Goal: Entertainment & Leisure: Consume media (video, audio)

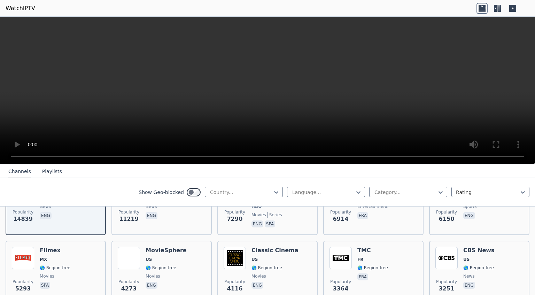
scroll to position [118, 0]
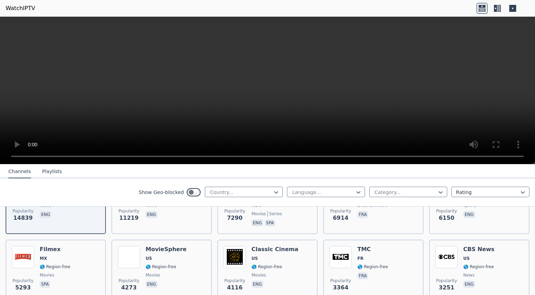
click at [47, 172] on button "Playlists" at bounding box center [52, 171] width 20 height 13
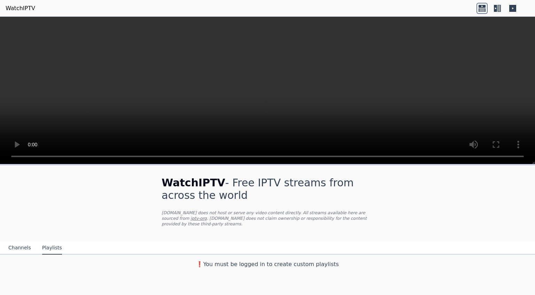
scroll to position [0, 0]
click at [17, 245] on button "Channels" at bounding box center [19, 247] width 23 height 13
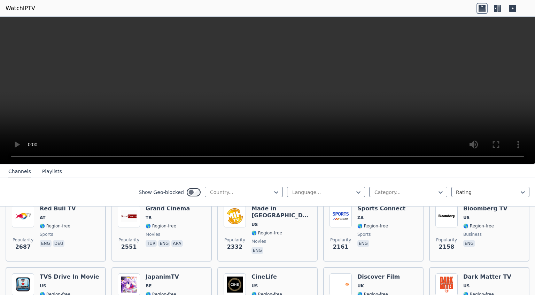
scroll to position [298, 0]
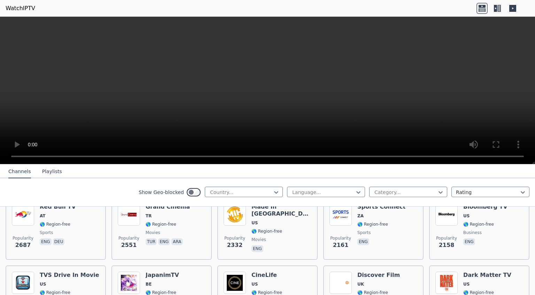
click at [128, 241] on span "2551" at bounding box center [129, 245] width 16 height 8
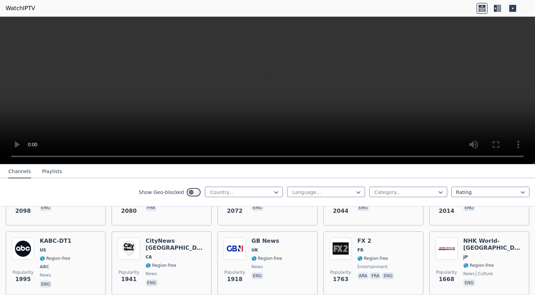
scroll to position [403, 0]
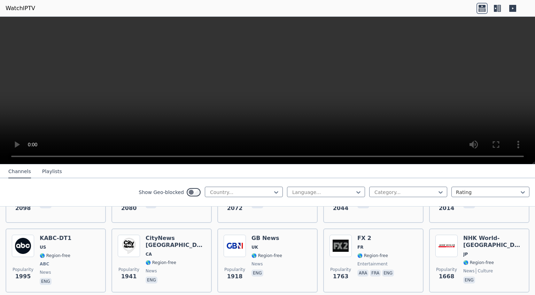
click at [151, 164] on nav "Channels Playlists" at bounding box center [267, 171] width 535 height 14
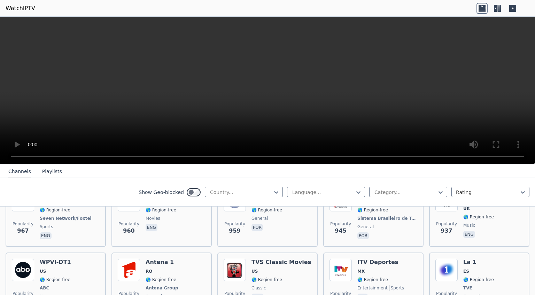
scroll to position [1005, 0]
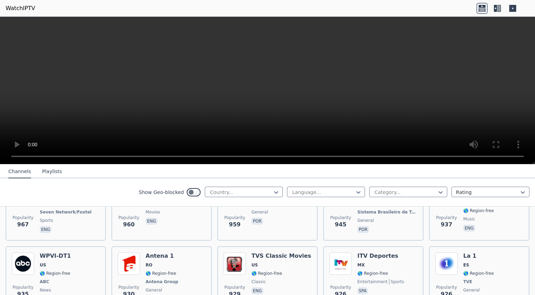
click at [112, 246] on div "Popularity 930 Antena 1 RO 🌎 Region-free Antena Group general [PERSON_NAME]" at bounding box center [162, 278] width 100 height 64
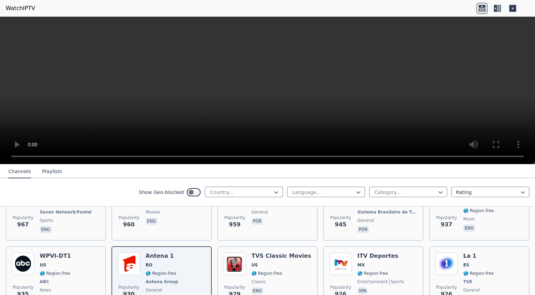
click at [114, 252] on div "Popularity 930 Antena 1 RO 🌎 Region-free Antena Group general [PERSON_NAME]" at bounding box center [162, 278] width 100 height 64
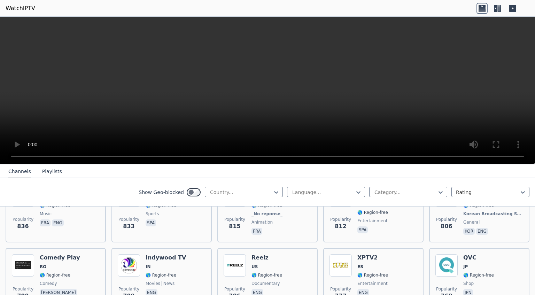
scroll to position [1281, 0]
click at [344, 258] on img at bounding box center [341, 265] width 22 height 22
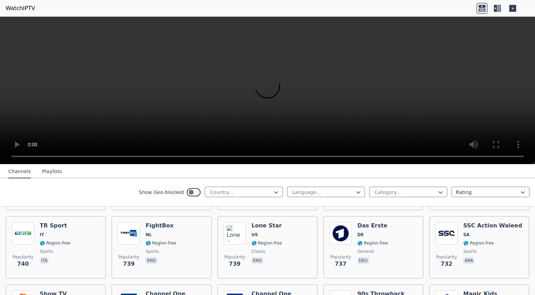
scroll to position [1451, 0]
click at [149, 216] on div "Popularity 739 FightBox NL 🌎 Region-free sports eng" at bounding box center [162, 247] width 100 height 63
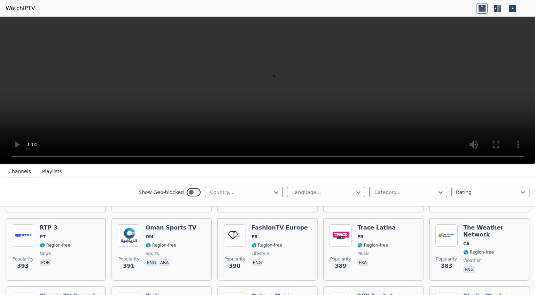
scroll to position [3027, 0]
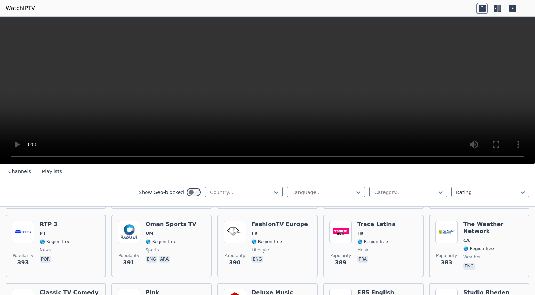
click at [129, 289] on img at bounding box center [129, 300] width 22 height 22
click at [124, 289] on img at bounding box center [129, 300] width 22 height 22
click at [126, 289] on img at bounding box center [129, 300] width 22 height 22
click at [122, 228] on div "Popularity 391 Oman Sports TV OM 🌎 Region-free sports eng ara" at bounding box center [162, 246] width 100 height 63
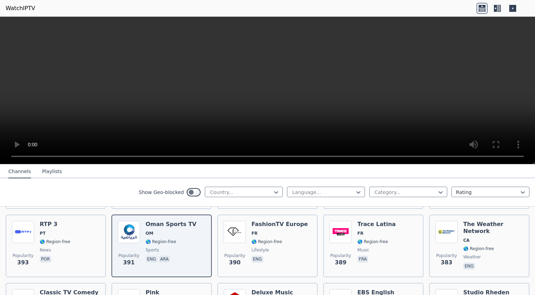
click at [126, 231] on div "Popularity 391 Oman Sports TV OM 🌎 Region-free sports eng ara" at bounding box center [162, 246] width 100 height 63
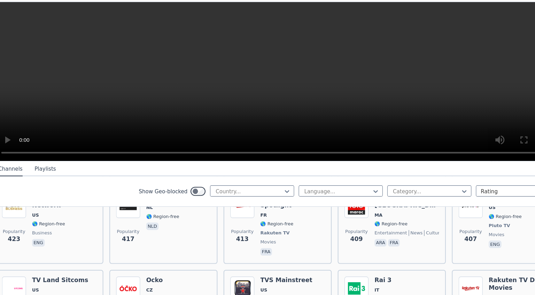
scroll to position [2830, 0]
click at [479, 272] on h6 "Rakuten TV Drama Movies" at bounding box center [493, 279] width 60 height 14
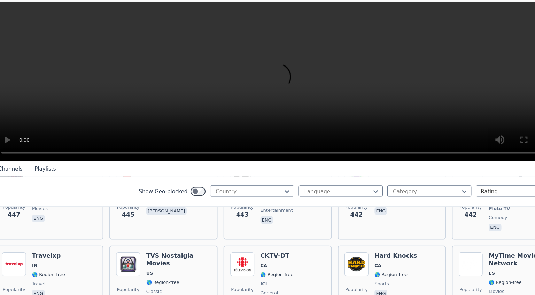
scroll to position [2629, 0]
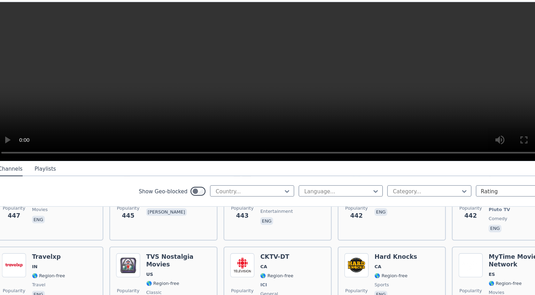
click at [404, 250] on div "Popularity 434 Hard Knocks CA 🌎 Region-free sports eng" at bounding box center [374, 276] width 88 height 52
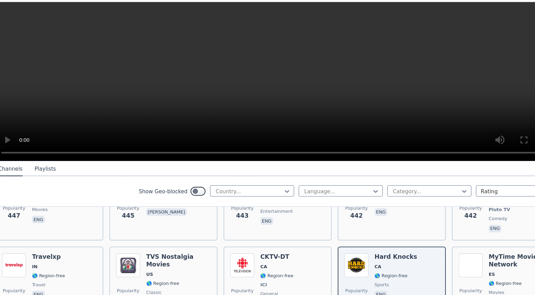
click at [487, 267] on span "ES" at bounding box center [493, 270] width 60 height 6
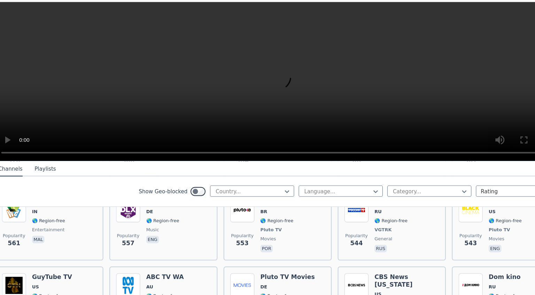
scroll to position [2052, 0]
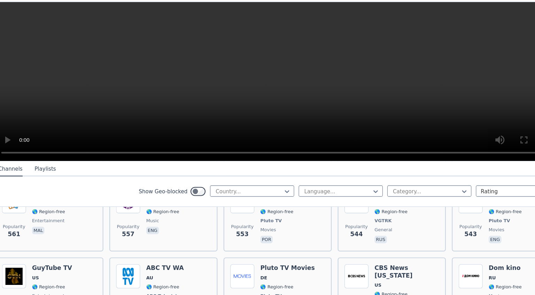
click at [77, 260] on div "Popularity 543 GuyTube TV US 🌎 Region-free entertainment eng" at bounding box center [56, 289] width 88 height 59
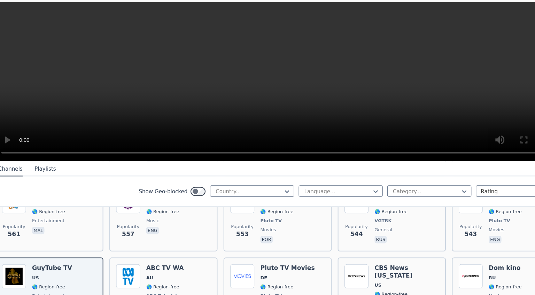
click at [77, 260] on div "Popularity 543 GuyTube TV US 🌎 Region-free entertainment eng" at bounding box center [56, 289] width 88 height 59
click at [74, 260] on div "Popularity 543 GuyTube TV US 🌎 Region-free entertainment eng" at bounding box center [56, 289] width 88 height 59
click at [33, 260] on span at bounding box center [23, 271] width 22 height 22
click at [26, 260] on img at bounding box center [23, 271] width 22 height 22
click at [28, 260] on img at bounding box center [23, 271] width 22 height 22
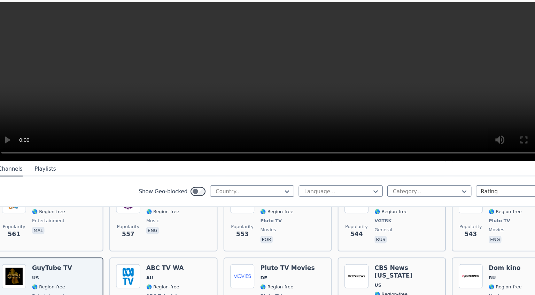
click at [21, 260] on img at bounding box center [23, 271] width 22 height 22
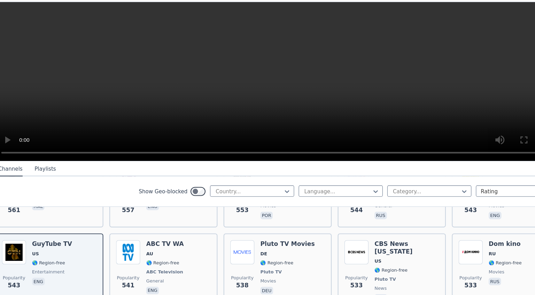
scroll to position [2078, 0]
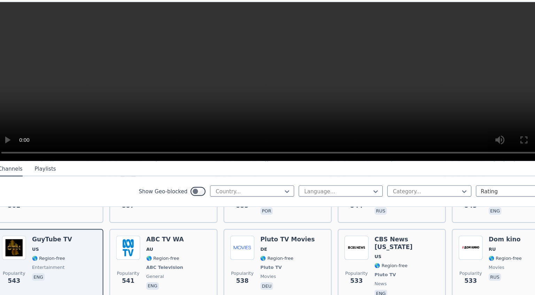
click at [22, 233] on img at bounding box center [23, 244] width 22 height 22
click at [23, 233] on img at bounding box center [23, 244] width 22 height 22
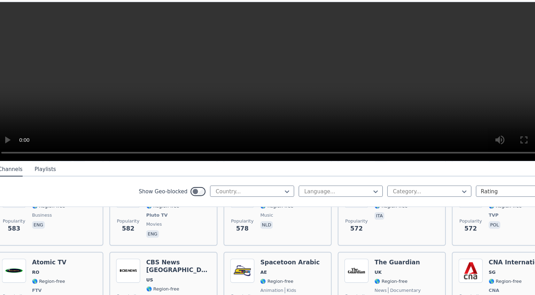
scroll to position [1904, 0]
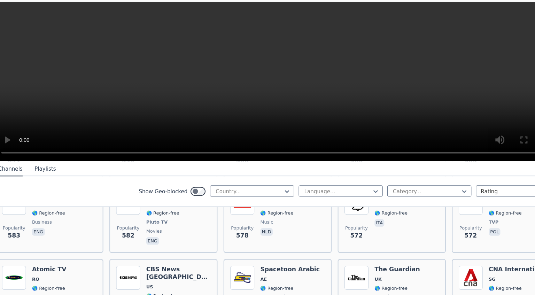
click at [103, 270] on div "Popularity 570 Atomic TV RO 🌎 Region-free FTV music [PERSON_NAME]" at bounding box center [56, 290] width 100 height 71
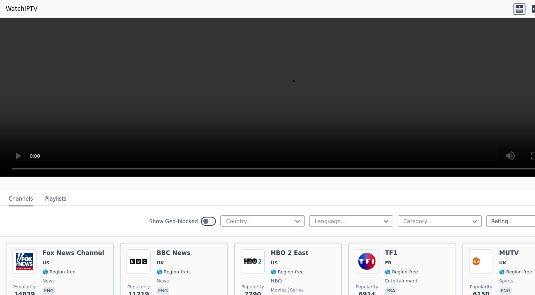
scroll to position [64, 0]
click at [16, 231] on img at bounding box center [23, 242] width 22 height 22
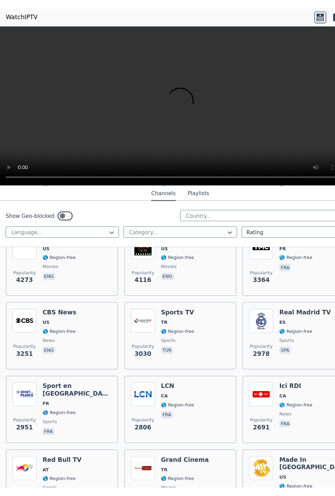
scroll to position [252, 0]
